Goal: Check status: Check status

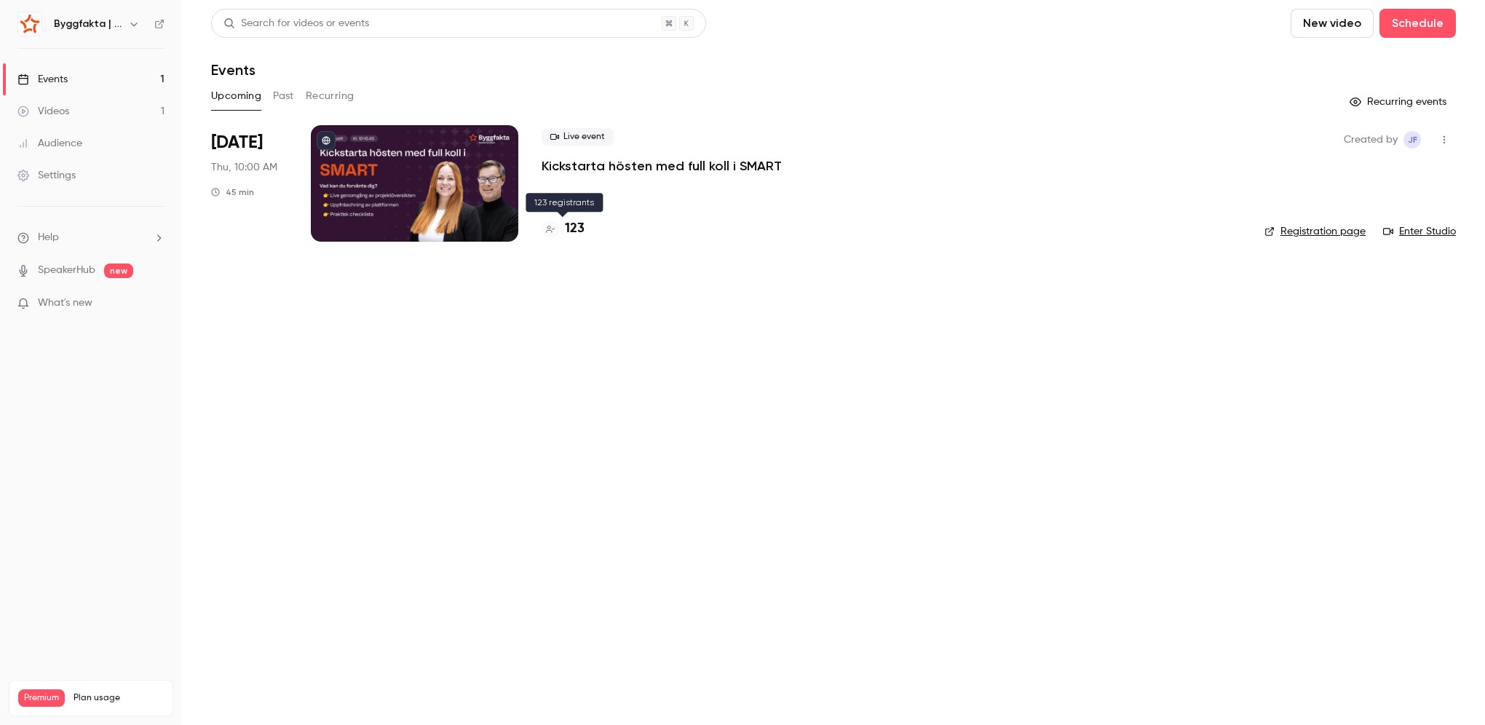
click at [577, 229] on h4 "123" at bounding box center [575, 229] width 20 height 20
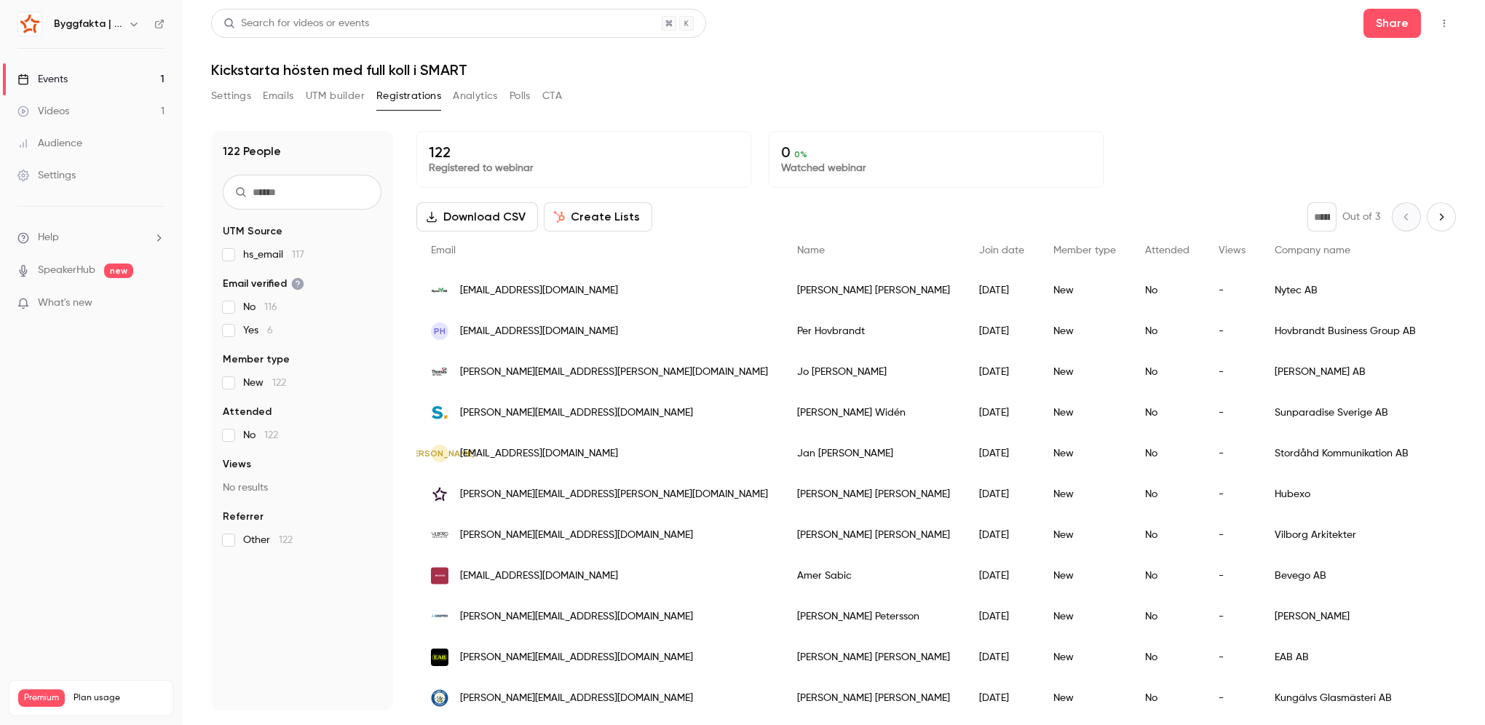
click at [1275, 246] on span "Company name" at bounding box center [1313, 250] width 76 height 10
click at [1438, 210] on button "Next page" at bounding box center [1441, 216] width 29 height 29
type input "*"
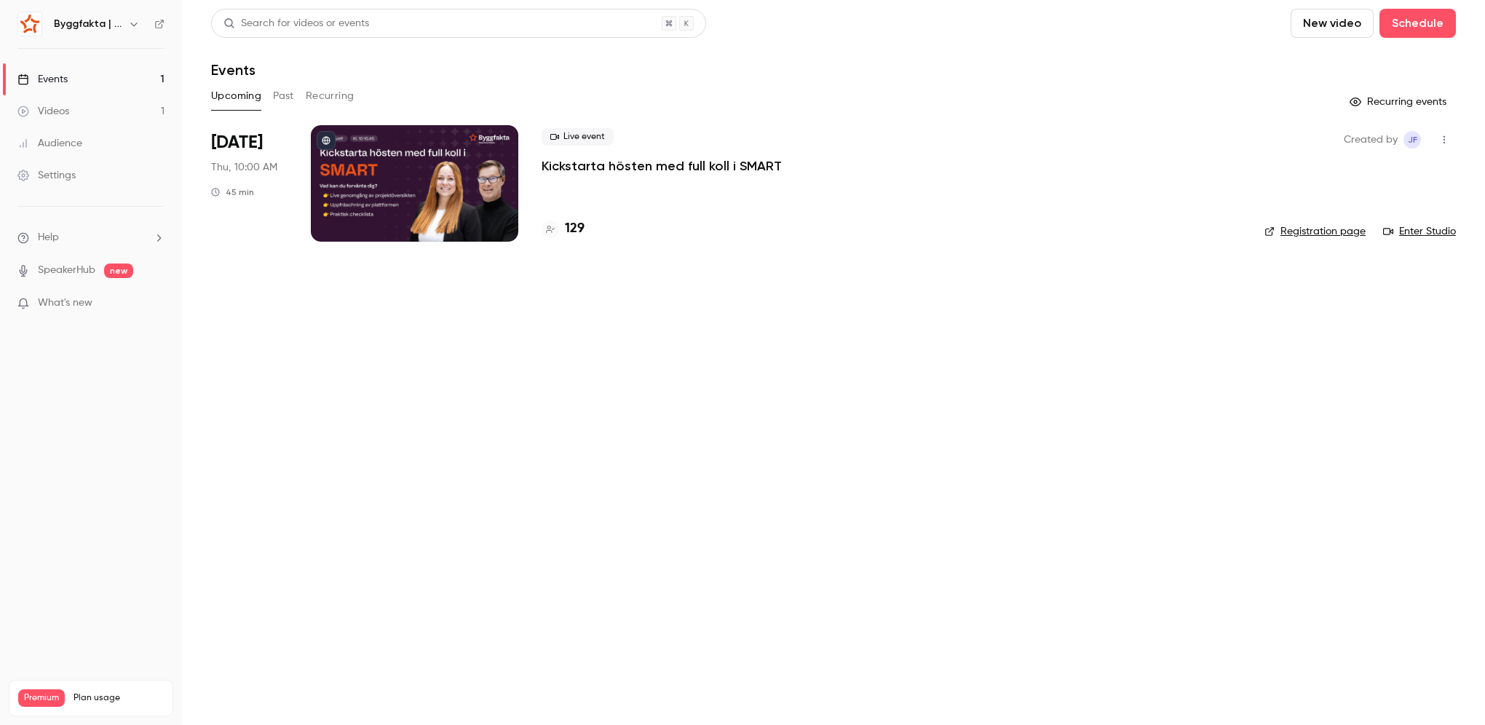
click at [574, 233] on h4 "129" at bounding box center [575, 229] width 20 height 20
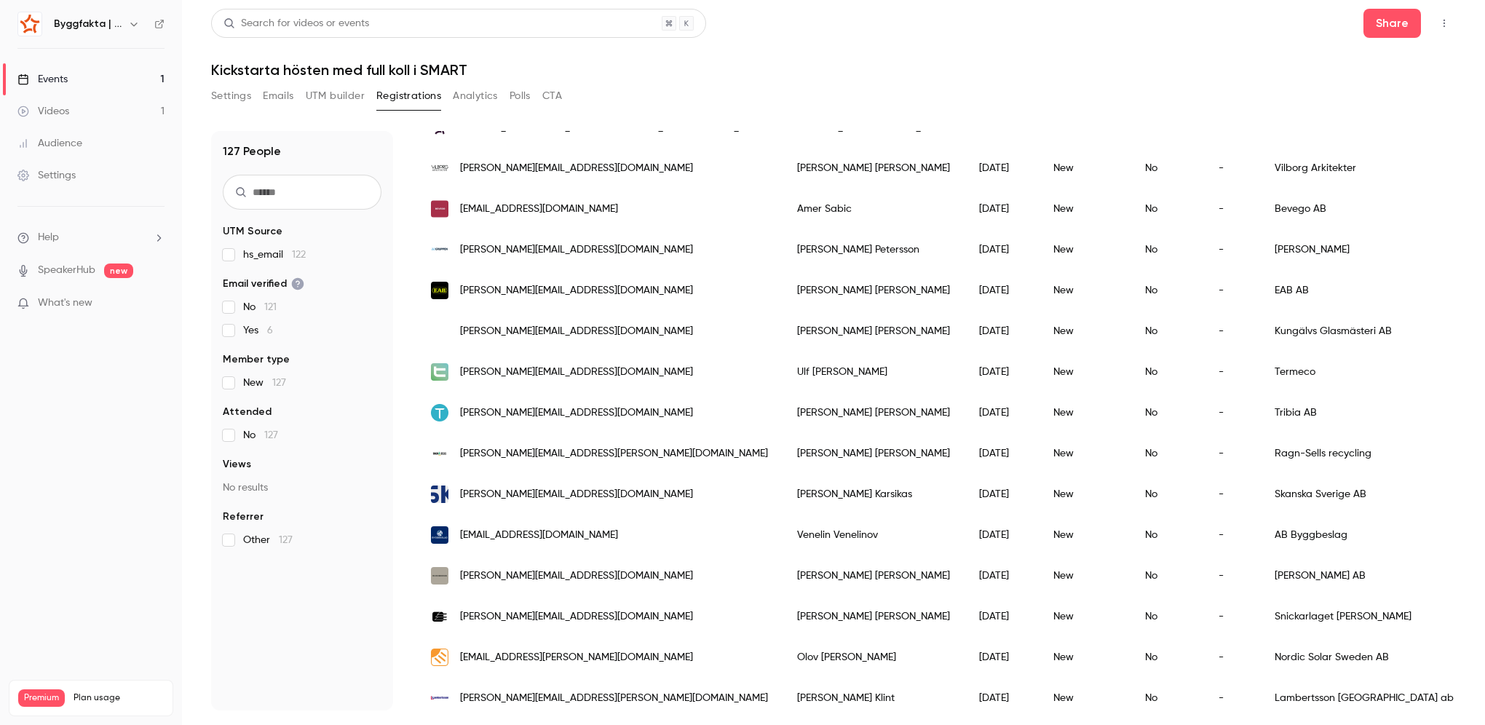
scroll to position [582, 0]
